Goal: Navigation & Orientation: Find specific page/section

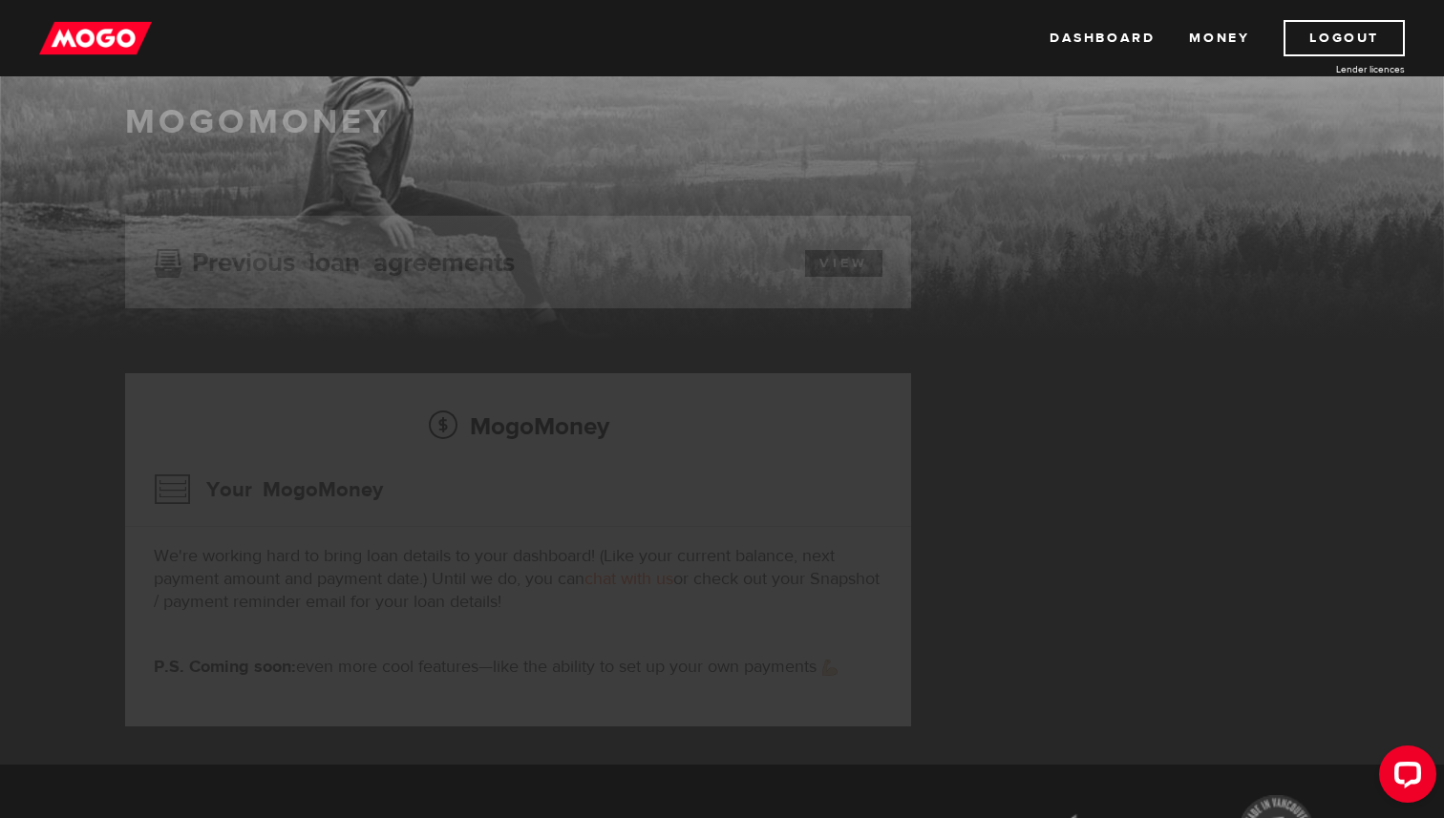
scroll to position [90, 0]
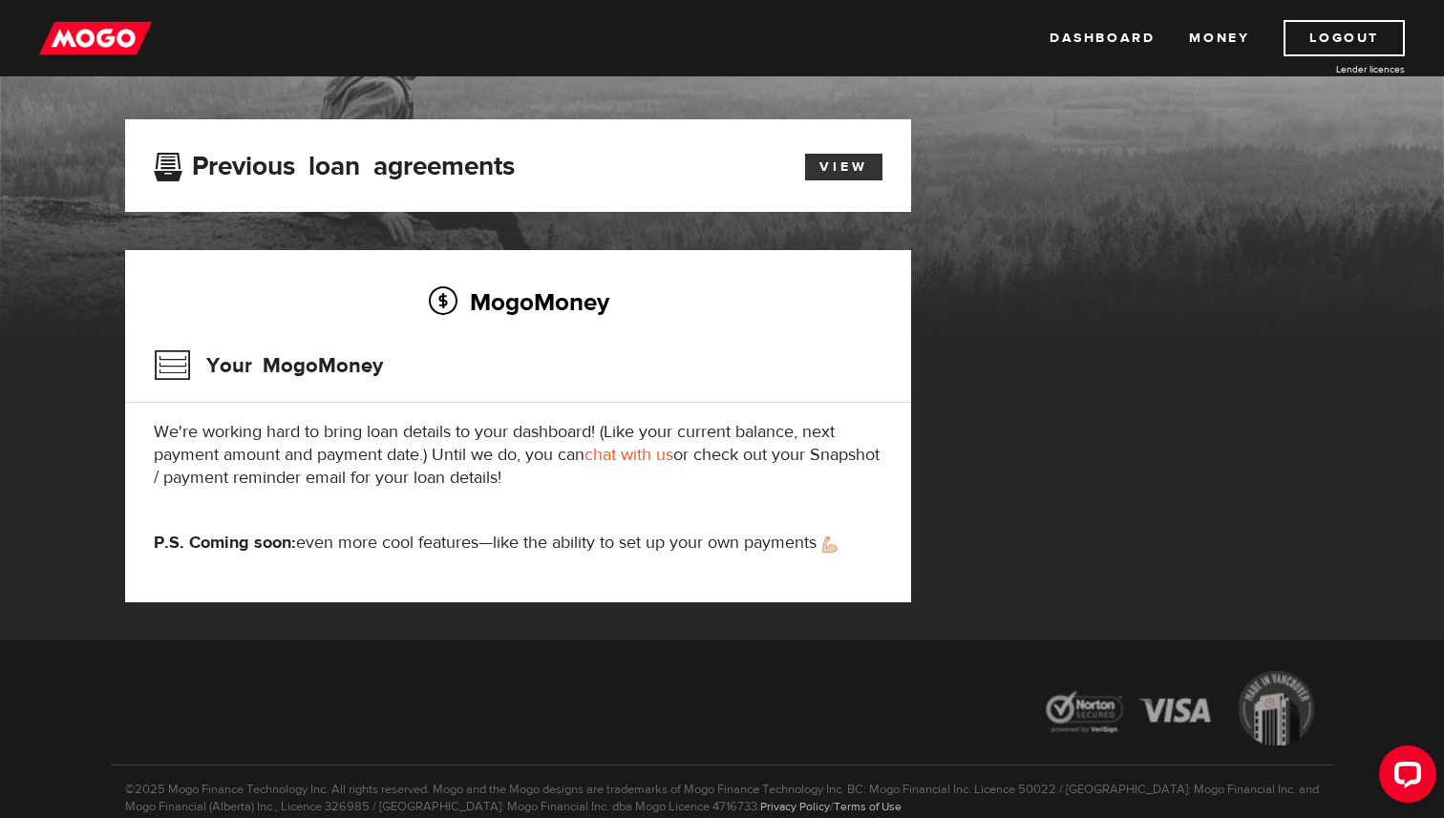
click at [836, 159] on link "View" at bounding box center [843, 167] width 77 height 27
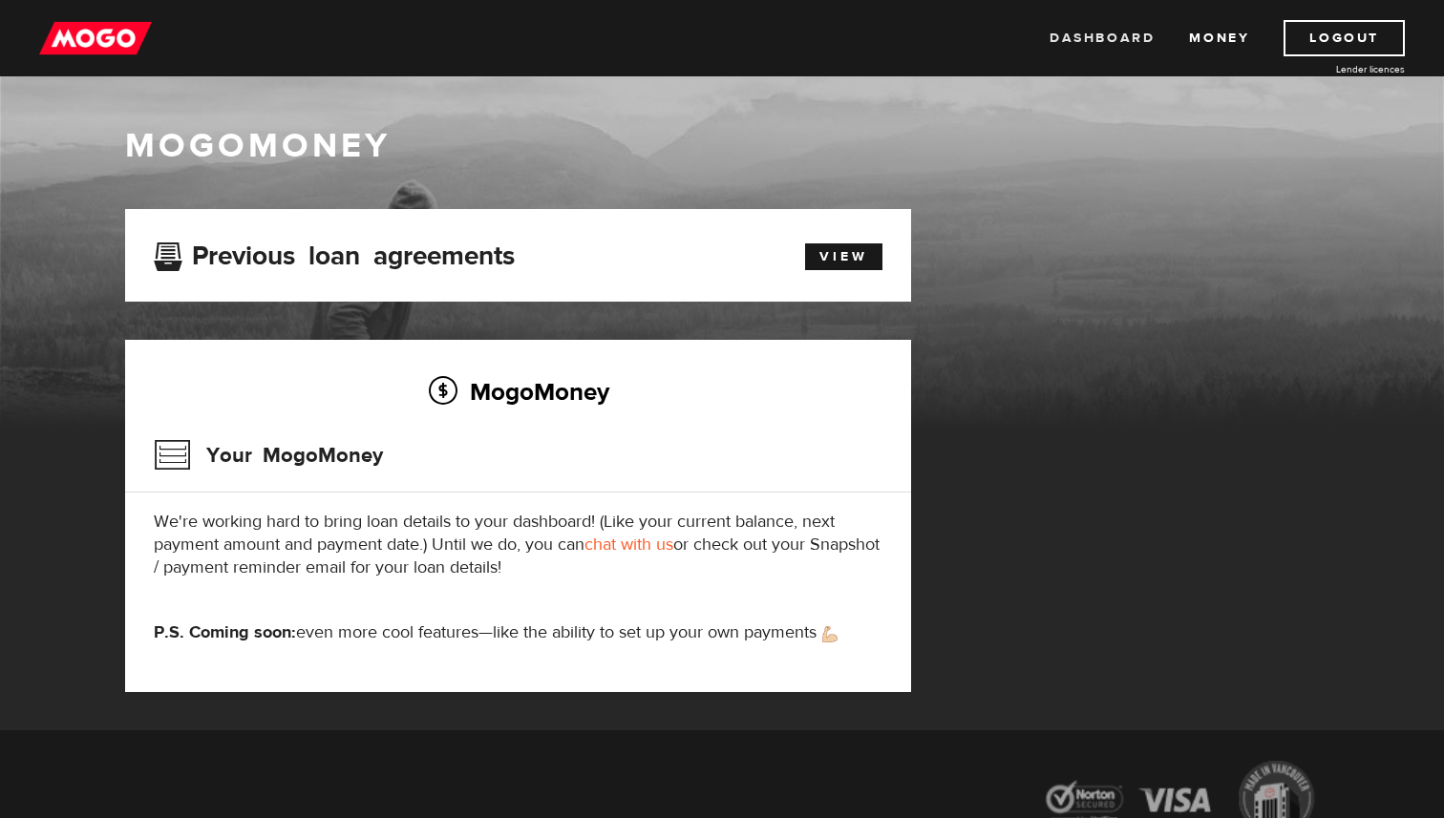
click at [1097, 32] on link "Dashboard" at bounding box center [1101, 38] width 105 height 36
